Goal: Go to known website: Go to known website

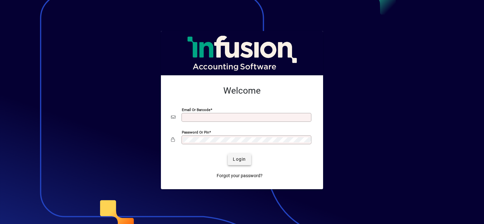
type input "**********"
click at [246, 159] on span "Login" at bounding box center [239, 159] width 13 height 7
